Goal: Information Seeking & Learning: Learn about a topic

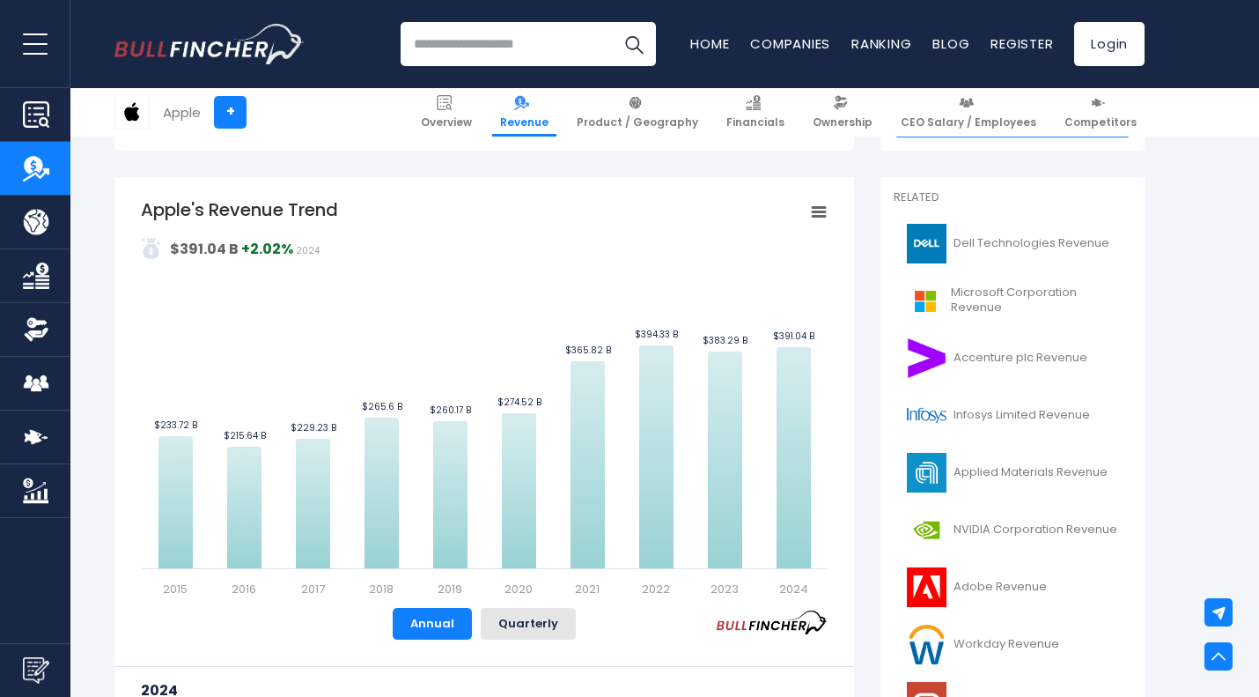
scroll to position [359, 0]
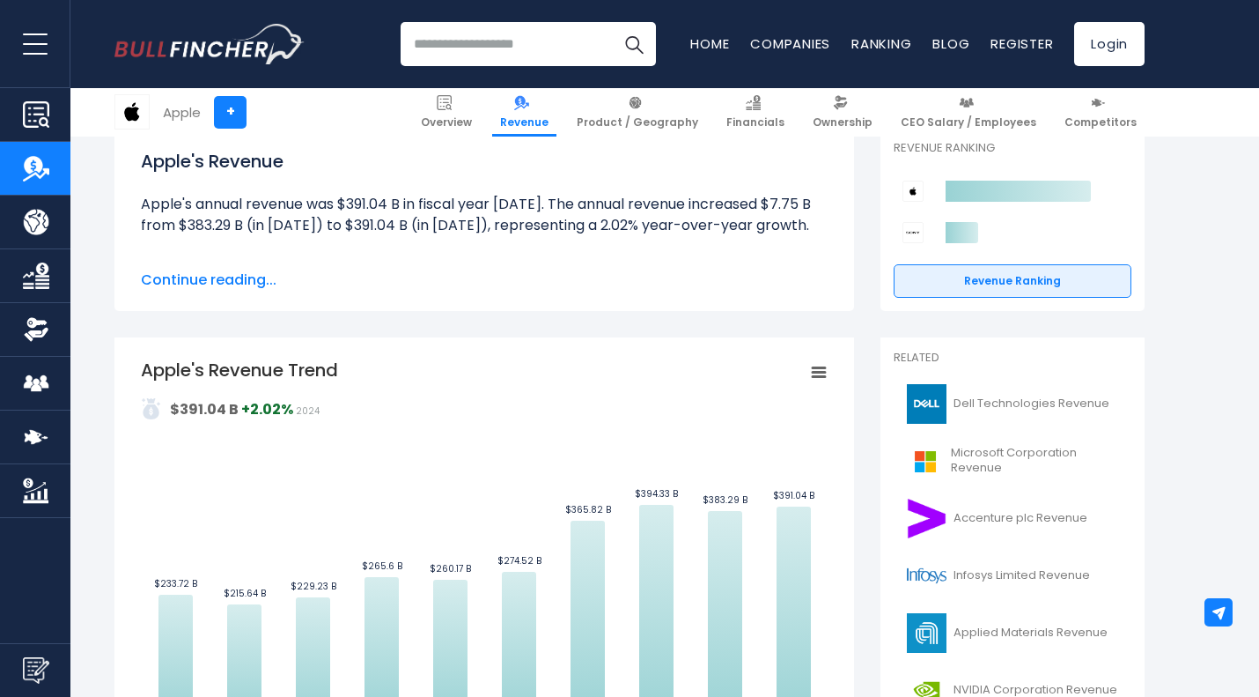
scroll to position [245, 0]
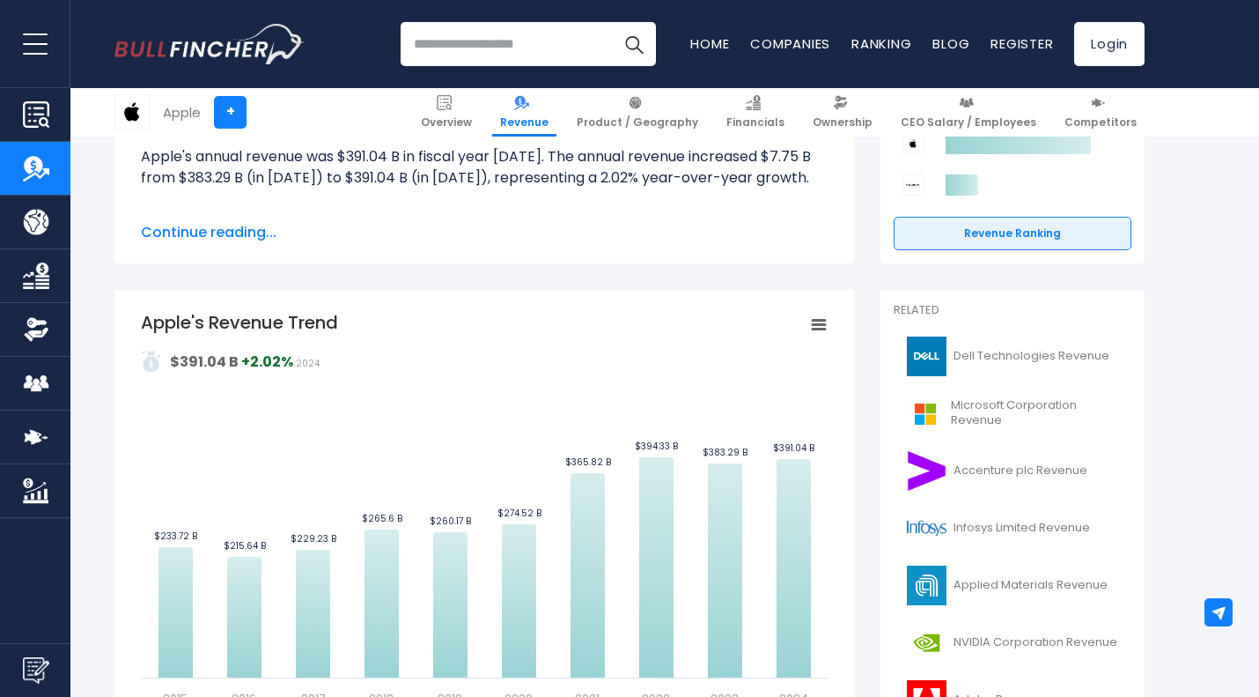
click at [821, 330] on rect "Apple's Revenue Trend" at bounding box center [819, 325] width 25 height 25
click at [814, 323] on div "View Fullscreen Print chart Download PNG Image Download JPEG Image" at bounding box center [759, 407] width 192 height 190
click at [814, 323] on icon "Apple's Revenue Trend" at bounding box center [819, 325] width 12 height 9
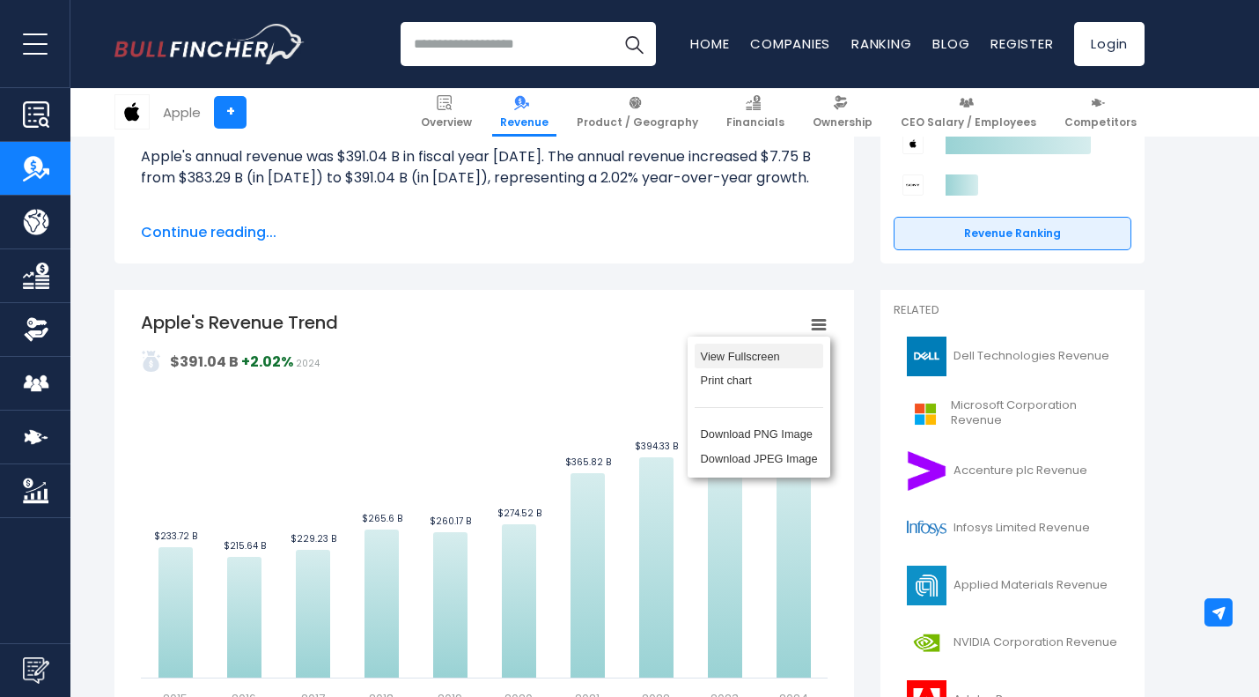
click at [774, 354] on li "View Fullscreen" at bounding box center [759, 355] width 129 height 25
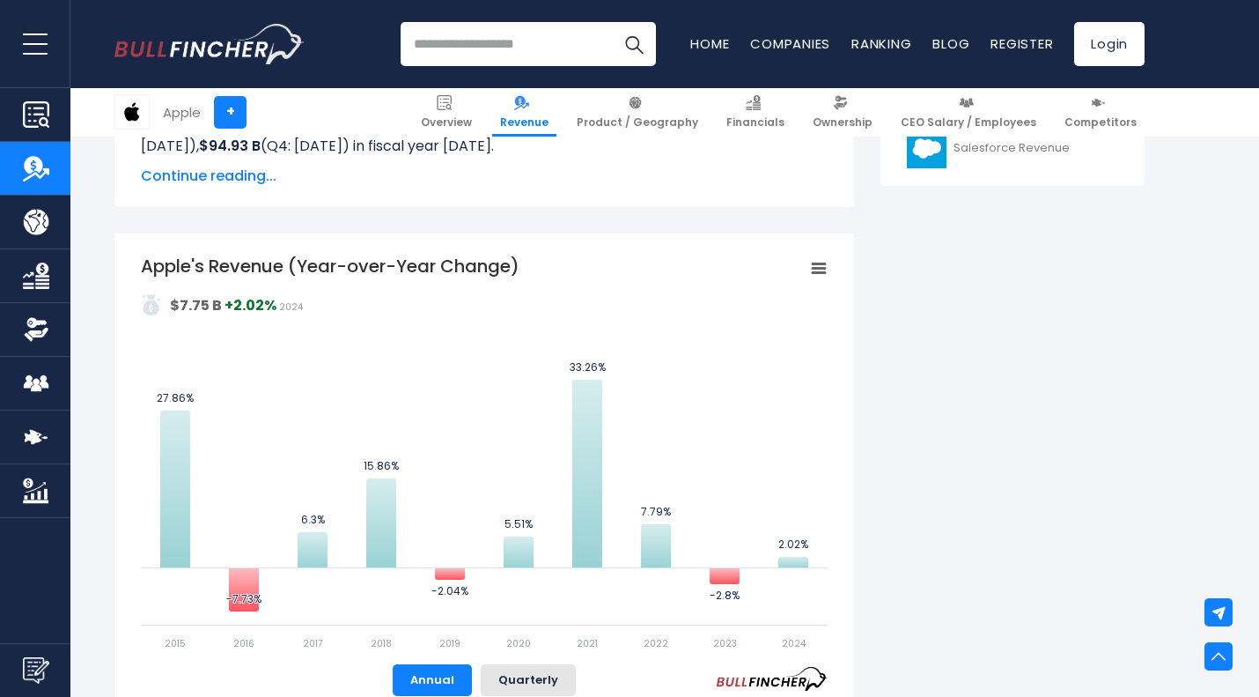
scroll to position [987, 0]
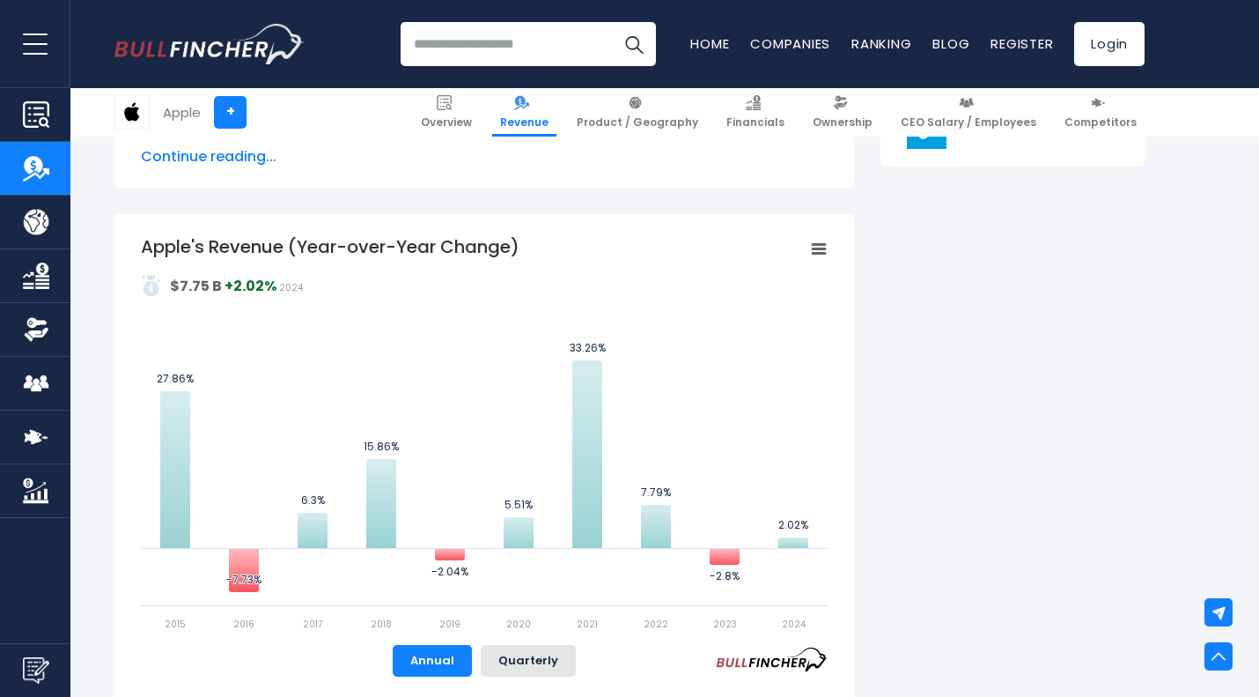
click at [820, 255] on rect "Apple's Revenue (Year-over-Year Change)" at bounding box center [819, 249] width 25 height 25
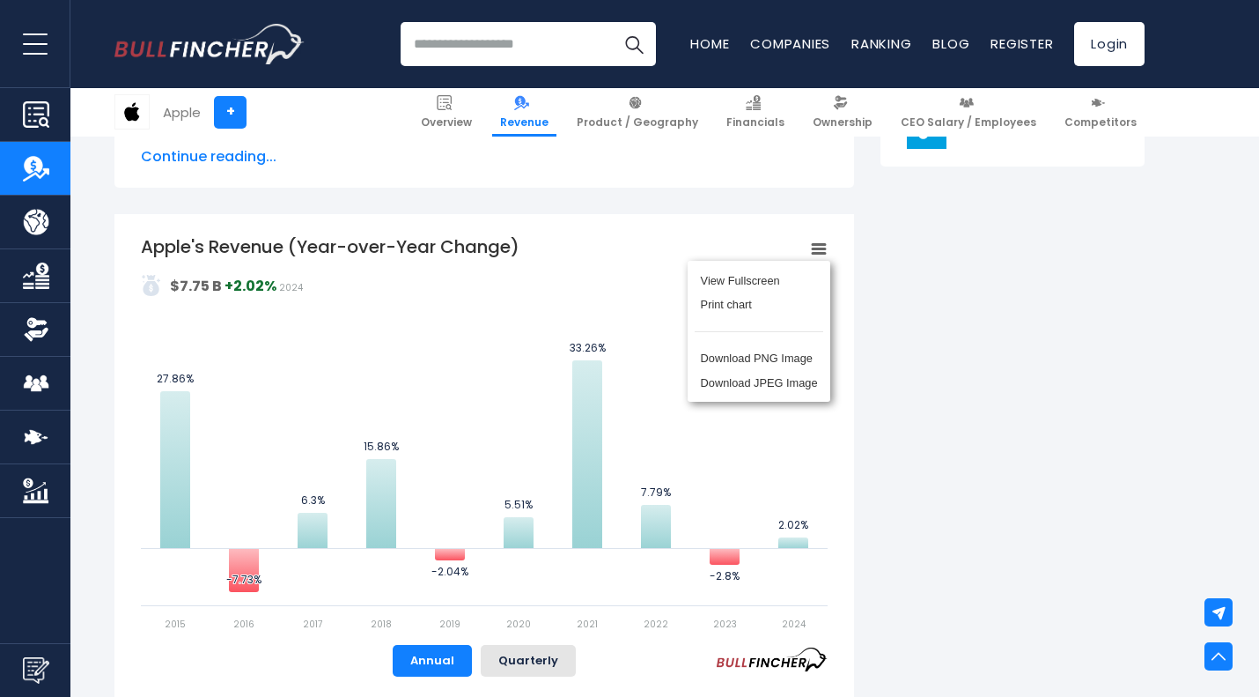
click at [820, 255] on div "View Fullscreen Print chart Download PNG Image Download JPEG Image" at bounding box center [759, 331] width 192 height 190
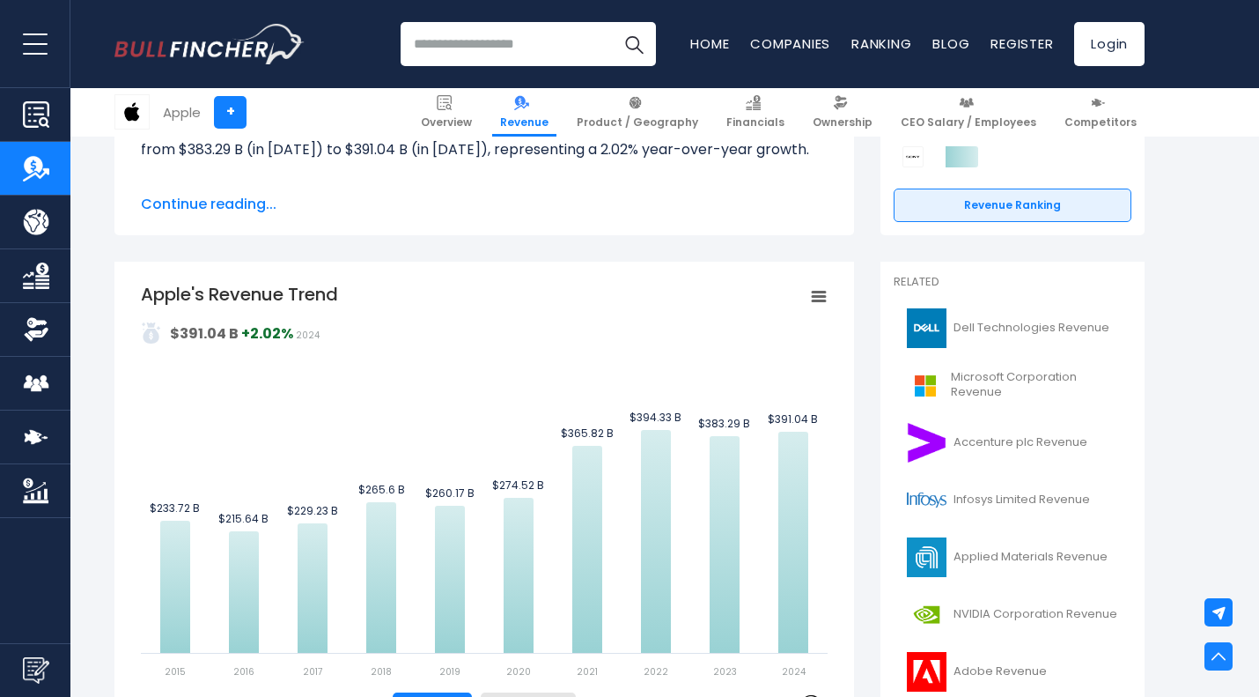
scroll to position [272, 0]
